Goal: Information Seeking & Learning: Understand process/instructions

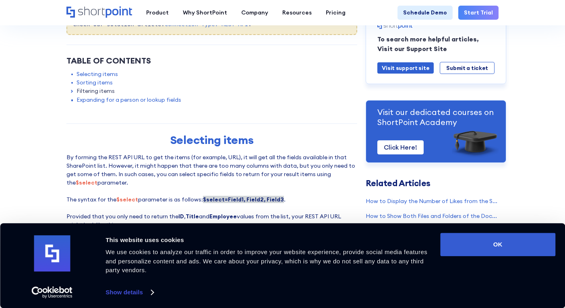
scroll to position [282, 0]
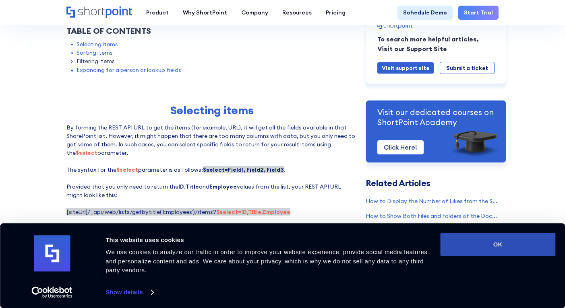
click at [510, 251] on button "OK" at bounding box center [497, 244] width 115 height 23
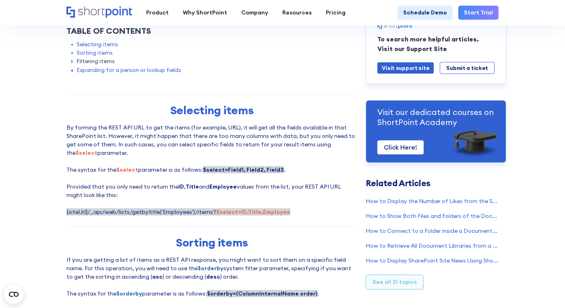
scroll to position [0, 0]
click at [141, 140] on p "By forming the REST API URL to get the items (for example, URL), it will get al…" at bounding box center [211, 170] width 291 height 93
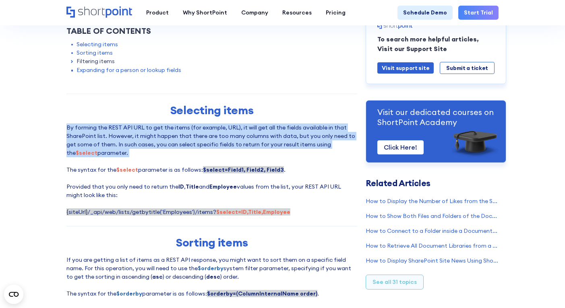
click at [141, 140] on p "By forming the REST API URL to get the items (for example, URL), it will get al…" at bounding box center [211, 170] width 291 height 93
drag, startPoint x: 141, startPoint y: 140, endPoint x: 137, endPoint y: 149, distance: 9.7
click at [137, 149] on p "By forming the REST API URL to get the items (for example, URL), it will get al…" at bounding box center [211, 170] width 291 height 93
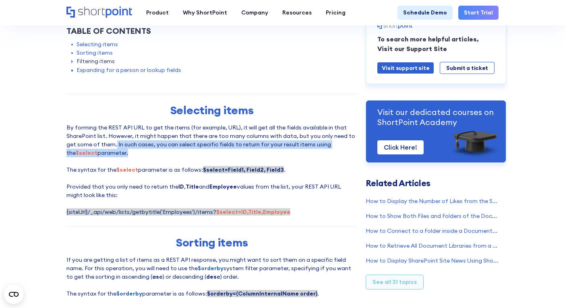
drag, startPoint x: 110, startPoint y: 155, endPoint x: 102, endPoint y: 151, distance: 9.2
click at [102, 151] on p "By forming the REST API URL to get the items (for example, URL), it will get al…" at bounding box center [211, 170] width 291 height 93
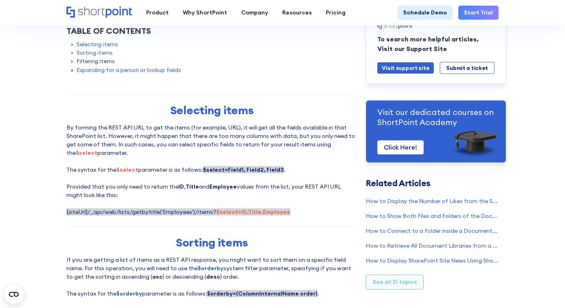
drag, startPoint x: 102, startPoint y: 151, endPoint x: 102, endPoint y: 167, distance: 15.7
click at [102, 167] on p "By forming the REST API URL to get the items (for example, URL), it will get al…" at bounding box center [211, 170] width 291 height 93
click at [89, 175] on p "By forming the REST API URL to get the items (for example, URL), it will get al…" at bounding box center [211, 170] width 291 height 93
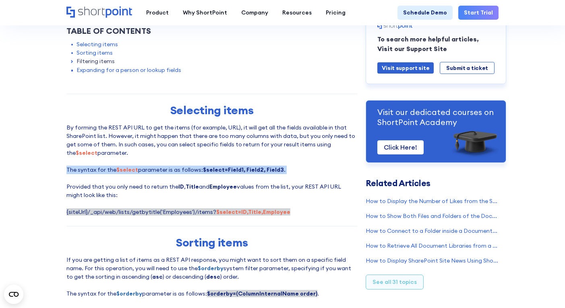
click at [89, 175] on p "By forming the REST API URL to get the items (for example, URL), it will get al…" at bounding box center [211, 170] width 291 height 93
click at [91, 177] on p "By forming the REST API URL to get the items (for example, URL), it will get al…" at bounding box center [211, 170] width 291 height 93
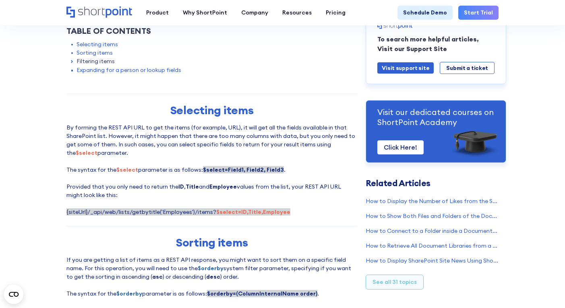
click at [81, 207] on p "By forming the REST API URL to get the items (for example, URL), it will get al…" at bounding box center [211, 170] width 291 height 93
click at [81, 211] on p "By forming the REST API URL to get the items (for example, URL), it will get al…" at bounding box center [211, 170] width 291 height 93
click at [80, 215] on span "{siteUrl}/_api/web/lists/getbytitle('Employees')/items? $select=ID,Title,Employ…" at bounding box center [178, 212] width 224 height 7
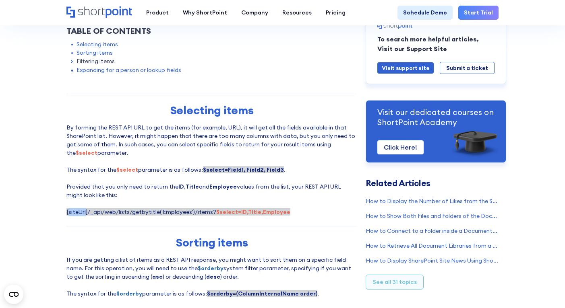
click at [80, 215] on span "{siteUrl}/_api/web/lists/getbytitle('Employees')/items? $select=ID,Title,Employ…" at bounding box center [178, 212] width 224 height 7
drag, startPoint x: 80, startPoint y: 215, endPoint x: 68, endPoint y: 213, distance: 12.2
click at [68, 213] on p "By forming the REST API URL to get the items (for example, URL), it will get al…" at bounding box center [211, 170] width 291 height 93
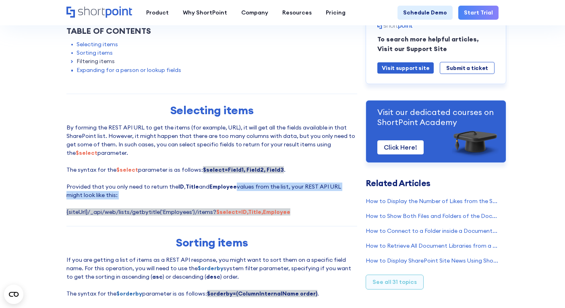
drag, startPoint x: 60, startPoint y: 207, endPoint x: 364, endPoint y: 199, distance: 304.2
click at [286, 209] on p "By forming the REST API URL to get the items (for example, URL), it will get al…" at bounding box center [211, 170] width 291 height 93
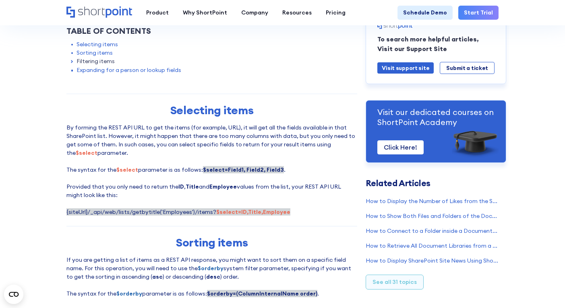
drag, startPoint x: 113, startPoint y: 203, endPoint x: 110, endPoint y: 208, distance: 5.7
click at [113, 205] on p "By forming the REST API URL to get the items (for example, URL), it will get al…" at bounding box center [211, 170] width 291 height 93
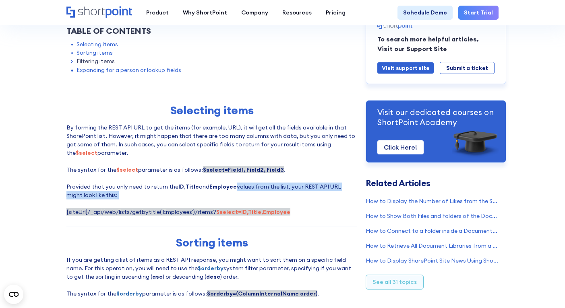
click at [101, 203] on p "By forming the REST API URL to get the items (for example, URL), it will get al…" at bounding box center [211, 170] width 291 height 93
drag, startPoint x: 72, startPoint y: 202, endPoint x: 105, endPoint y: 207, distance: 32.6
click at [105, 207] on p "By forming the REST API URL to get the items (for example, URL), it will get al…" at bounding box center [211, 170] width 291 height 93
click at [99, 209] on p "By forming the REST API URL to get the items (for example, URL), it will get al…" at bounding box center [211, 170] width 291 height 93
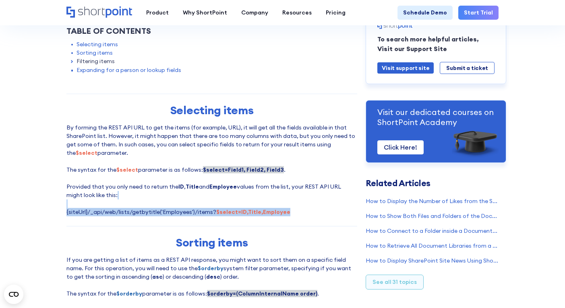
drag, startPoint x: 57, startPoint y: 212, endPoint x: 89, endPoint y: 231, distance: 37.0
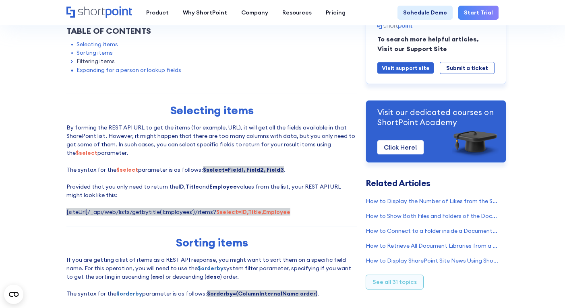
drag, startPoint x: 89, startPoint y: 231, endPoint x: 83, endPoint y: 238, distance: 8.6
drag, startPoint x: 57, startPoint y: 227, endPoint x: 140, endPoint y: 235, distance: 83.4
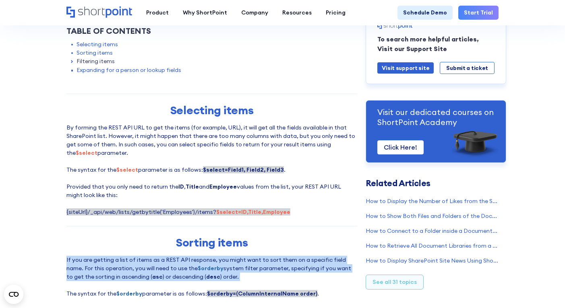
drag, startPoint x: 260, startPoint y: 252, endPoint x: 130, endPoint y: 289, distance: 135.1
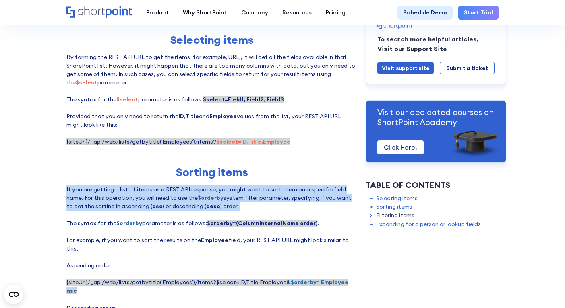
scroll to position [362, 0]
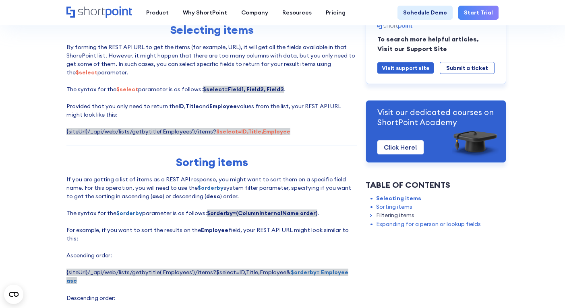
click at [113, 248] on p "If you are getting a list of items as a REST API response, you might want to so…" at bounding box center [211, 252] width 291 height 153
click at [111, 246] on p "If you are getting a list of items as a REST API response, you might want to so…" at bounding box center [211, 252] width 291 height 153
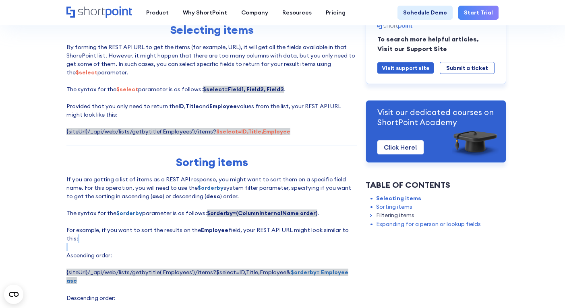
click at [111, 246] on p "If you are getting a list of items as a REST API response, you might want to so…" at bounding box center [211, 252] width 291 height 153
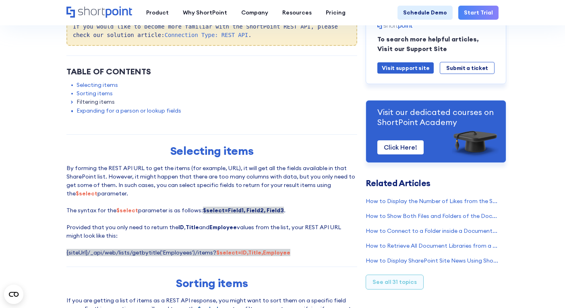
scroll to position [242, 0]
click at [249, 239] on p "By forming the REST API URL to get the items (for example, URL), it will get al…" at bounding box center [211, 210] width 291 height 93
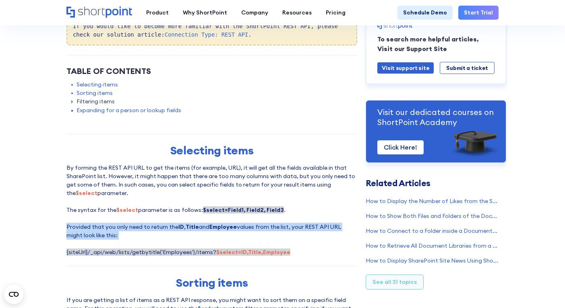
click at [249, 240] on p "By forming the REST API URL to get the items (for example, URL), it will get al…" at bounding box center [211, 210] width 291 height 93
click at [248, 244] on p "By forming the REST API URL to get the items (for example, URL), it will get al…" at bounding box center [211, 210] width 291 height 93
click at [246, 245] on p "By forming the REST API URL to get the items (for example, URL), it will get al…" at bounding box center [211, 210] width 291 height 93
click at [245, 247] on p "By forming the REST API URL to get the items (for example, URL), it will get al…" at bounding box center [211, 210] width 291 height 93
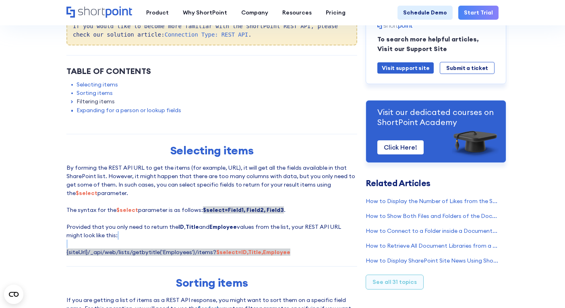
click at [245, 247] on p "By forming the REST API URL to get the items (for example, URL), it will get al…" at bounding box center [211, 210] width 291 height 93
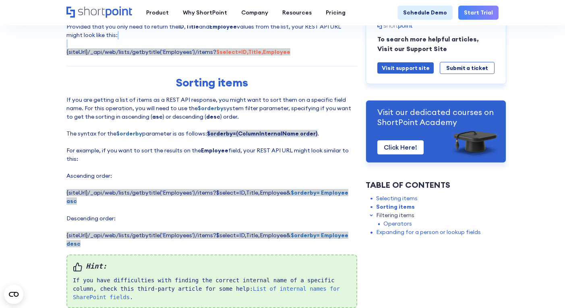
scroll to position [443, 0]
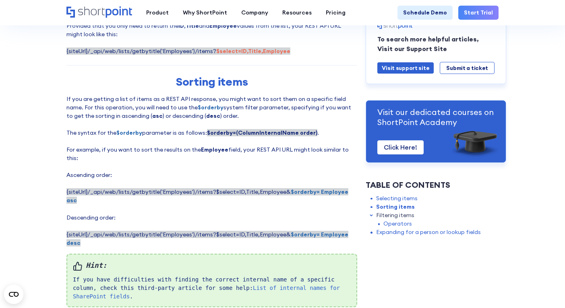
click at [80, 135] on p "If you are getting a list of items as a REST API response, you might want to so…" at bounding box center [211, 171] width 291 height 153
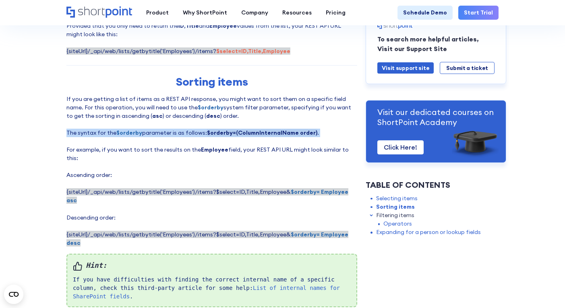
click at [80, 135] on p "If you are getting a list of items as a REST API response, you might want to so…" at bounding box center [211, 171] width 291 height 153
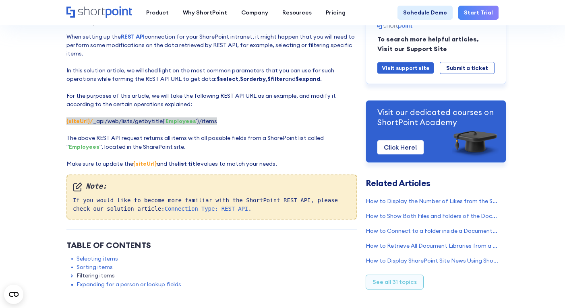
scroll to position [0, 0]
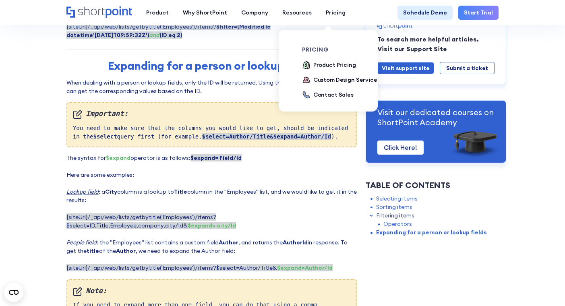
scroll to position [1463, 0]
